Goal: Information Seeking & Learning: Learn about a topic

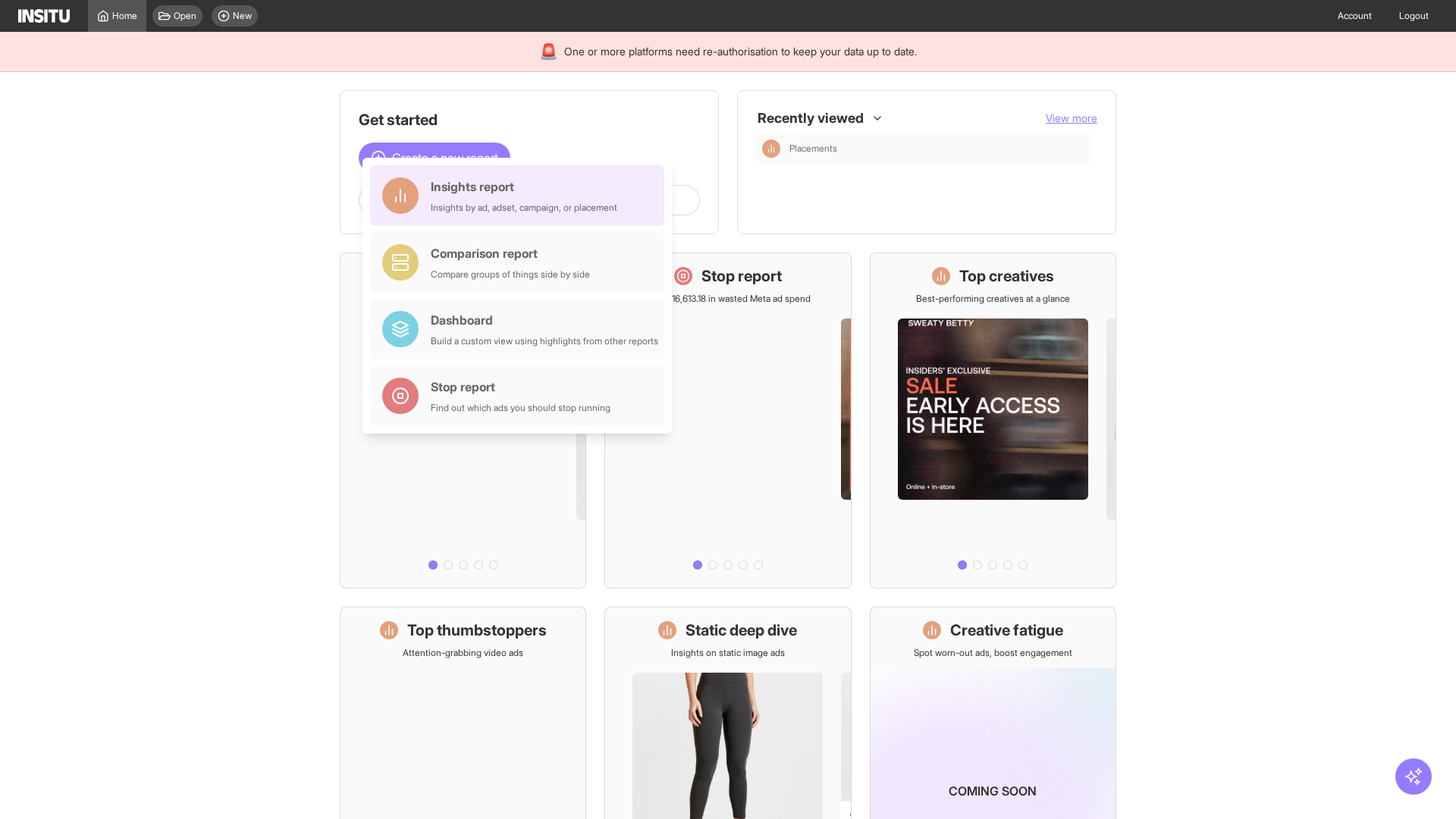
click at [521, 195] on div "Insights report Insights by ad, adset, campaign, or placement" at bounding box center [524, 195] width 186 height 37
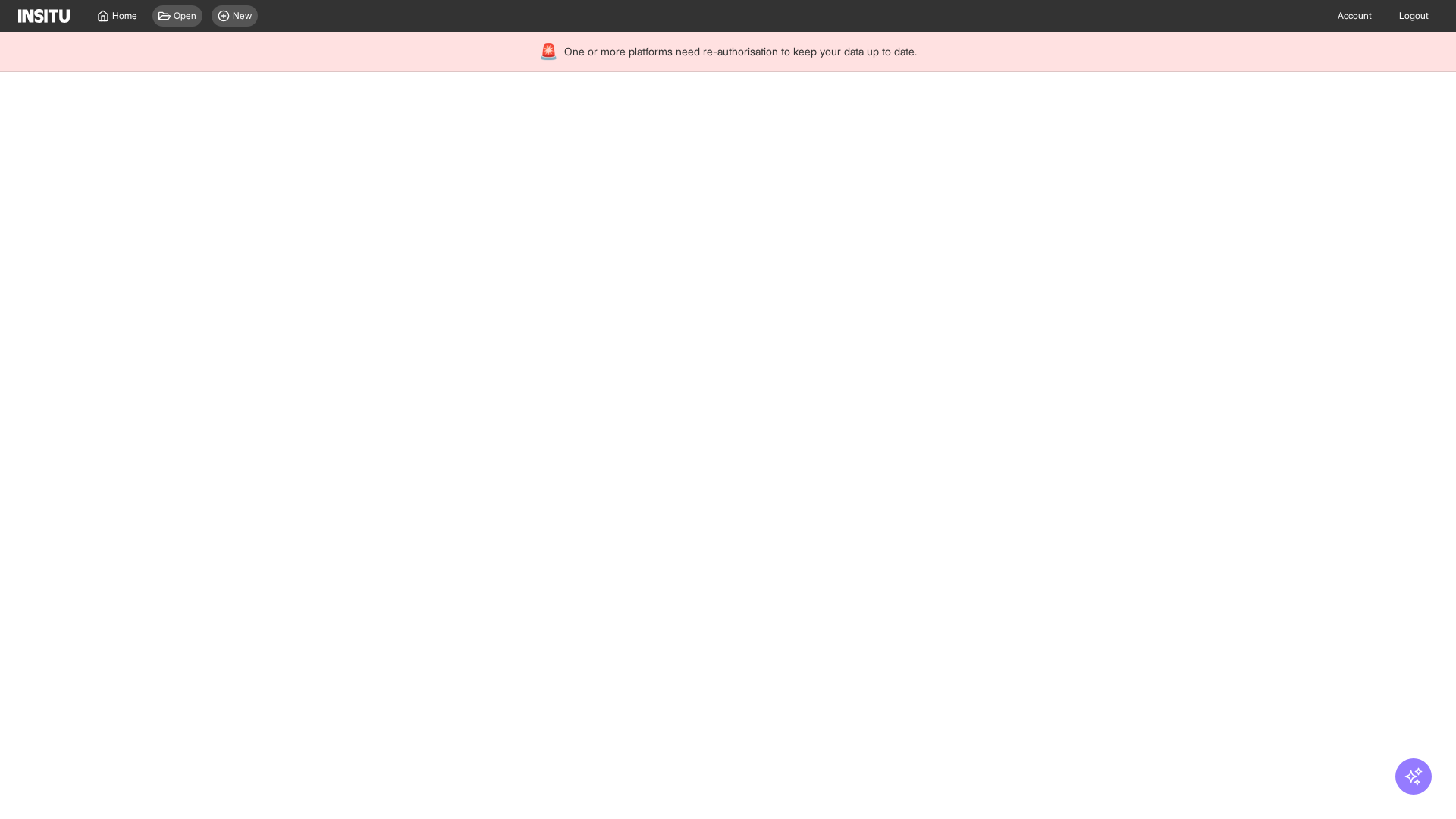
select select "**"
